Goal: Check status

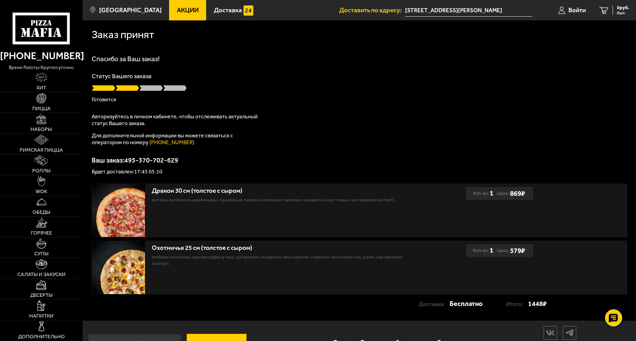
scroll to position [24, 0]
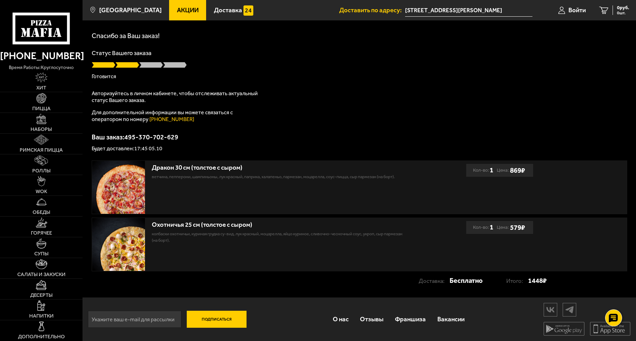
click at [126, 63] on span at bounding box center [128, 64] width 24 height 7
click at [182, 7] on span "Акции" at bounding box center [188, 10] width 22 height 6
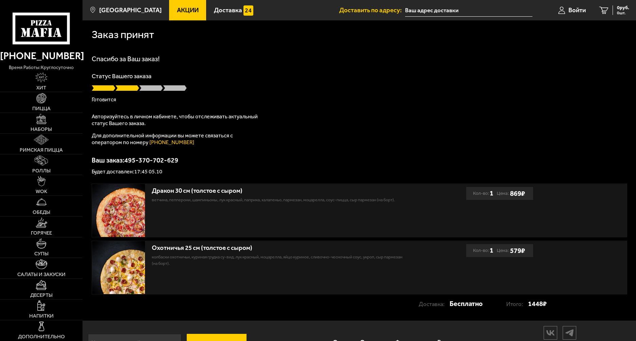
type input "[STREET_ADDRESS][PERSON_NAME]"
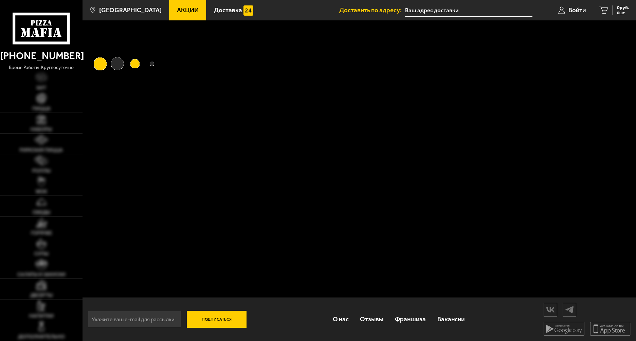
type input "[STREET_ADDRESS][PERSON_NAME]"
